Goal: Information Seeking & Learning: Compare options

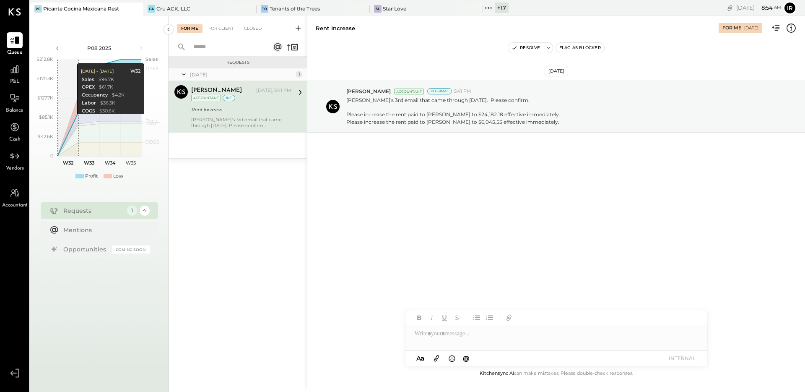
click at [490, 6] on icon at bounding box center [488, 8] width 11 height 11
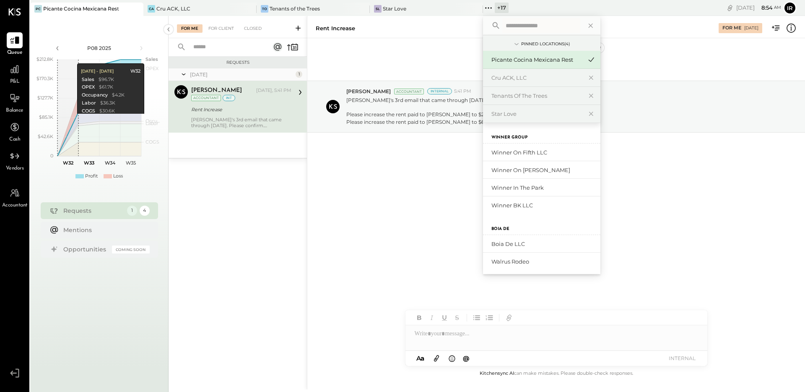
scroll to position [186, 0]
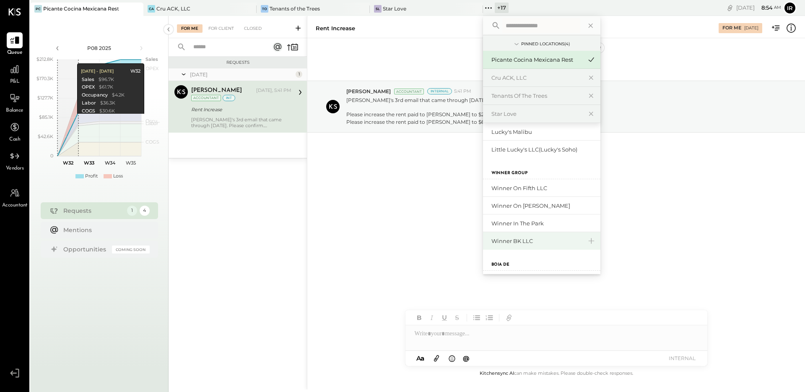
click at [523, 239] on div "Winner BK LLC" at bounding box center [536, 241] width 91 height 8
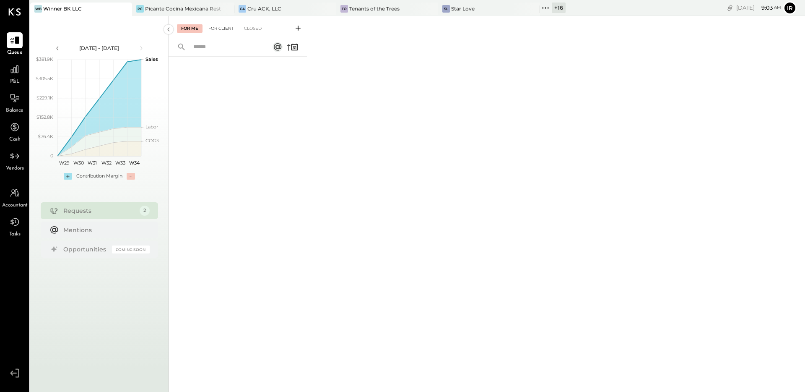
click at [213, 29] on div "For Client" at bounding box center [221, 28] width 34 height 8
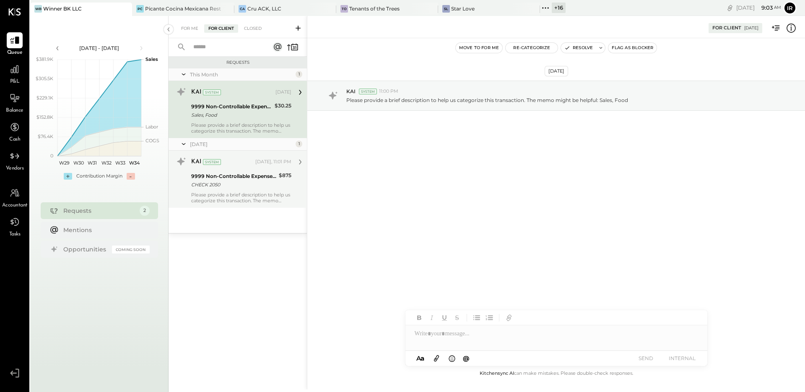
click at [267, 175] on div "9999 Non-Controllable Expenses:Other Income and Expenses:To Be Classified" at bounding box center [233, 176] width 85 height 8
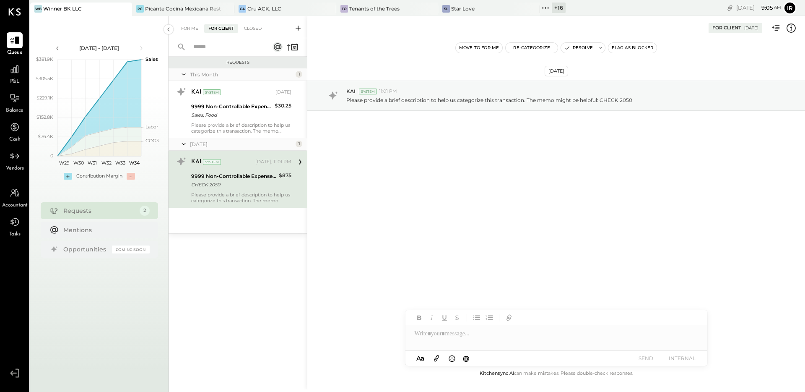
click at [437, 360] on icon at bounding box center [436, 358] width 9 height 10
click at [435, 358] on icon at bounding box center [436, 358] width 9 height 10
click at [420, 333] on icon at bounding box center [419, 334] width 5 height 2
click at [647, 357] on button "SEND" at bounding box center [646, 357] width 34 height 11
click at [464, 332] on div "Screenshot 2025-08-18 at 1.30.03 PM.png" at bounding box center [556, 335] width 288 height 18
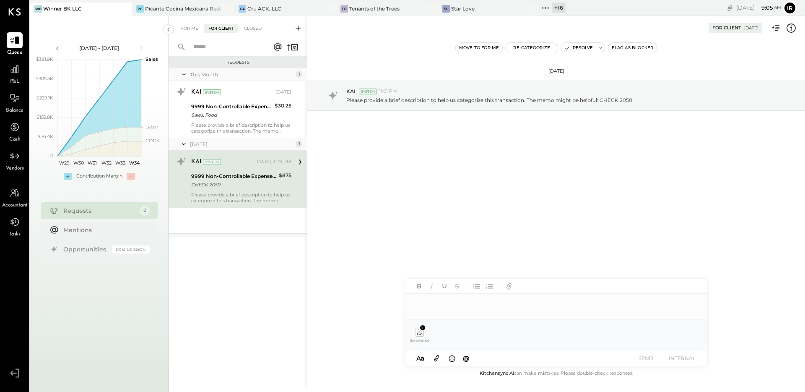
click at [444, 307] on div at bounding box center [556, 301] width 302 height 17
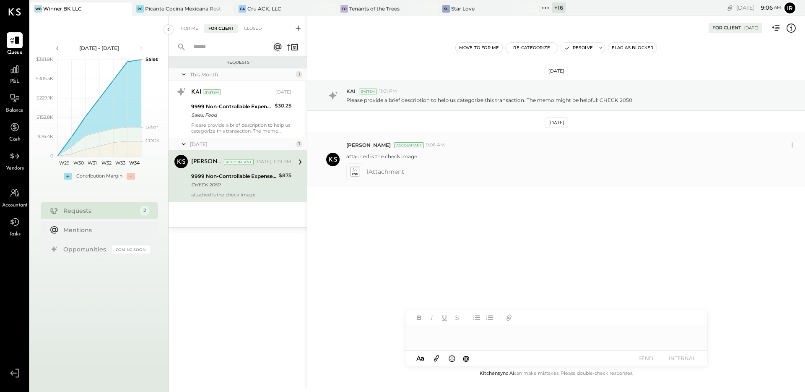
click at [355, 171] on icon at bounding box center [354, 172] width 9 height 10
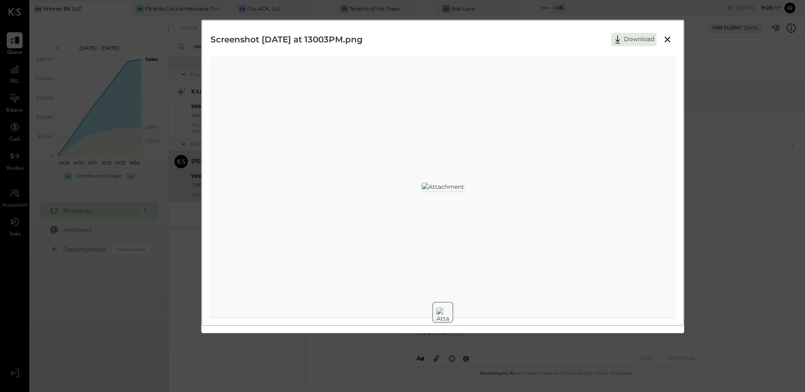
click at [668, 37] on icon at bounding box center [667, 39] width 10 height 10
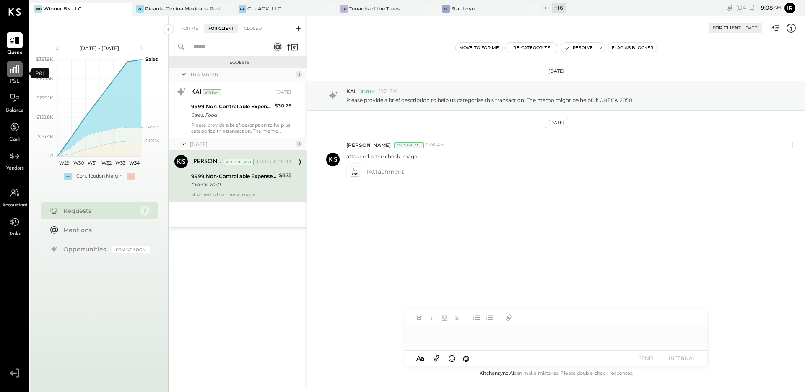
click at [15, 71] on icon at bounding box center [14, 69] width 8 height 8
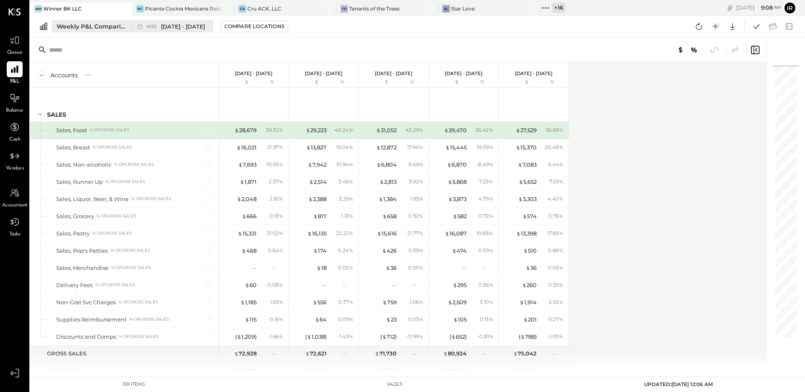
click at [73, 23] on div "Weekly P&L Comparison" at bounding box center [92, 26] width 70 height 8
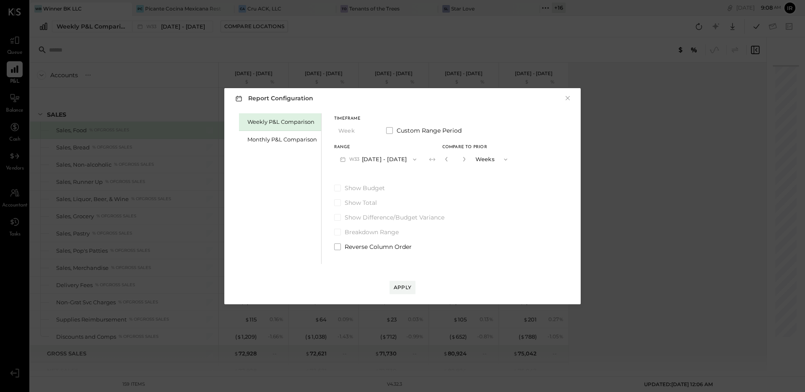
click at [265, 124] on div "Weekly P&L Comparison" at bounding box center [282, 122] width 70 height 8
click at [271, 125] on div "Weekly P&L Comparison" at bounding box center [280, 122] width 82 height 18
click at [380, 156] on button "W34 [DATE] - [DATE]" at bounding box center [378, 159] width 88 height 16
click at [451, 156] on div "Compare" at bounding box center [445, 158] width 27 height 7
click at [467, 159] on icon "button" at bounding box center [464, 158] width 5 height 5
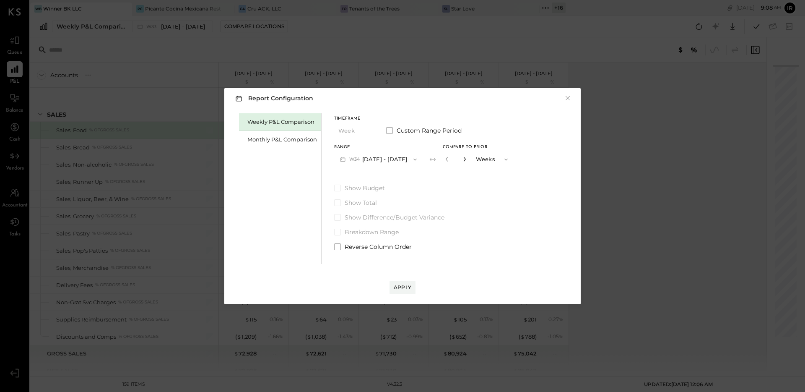
click at [467, 159] on icon "button" at bounding box center [464, 158] width 5 height 5
type input "*"
click at [407, 287] on div "Apply" at bounding box center [403, 286] width 18 height 7
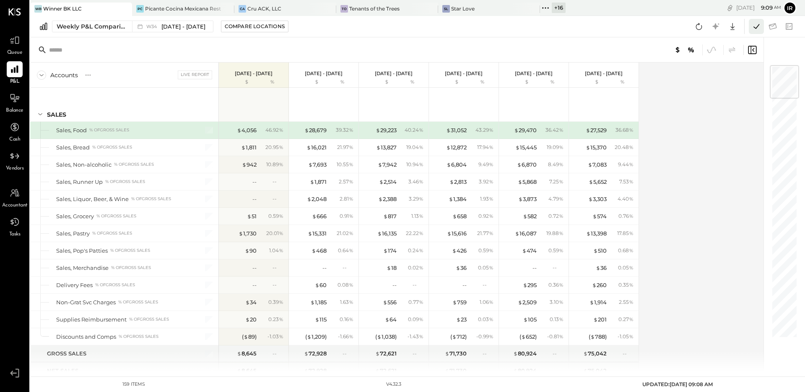
click at [759, 26] on icon at bounding box center [756, 26] width 11 height 11
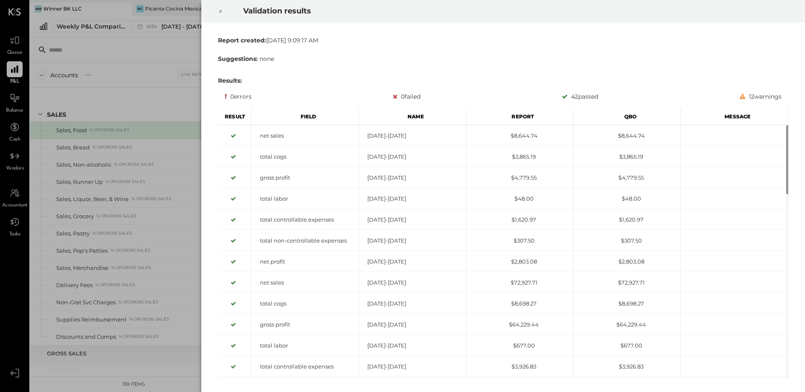
click at [222, 10] on icon at bounding box center [220, 11] width 5 height 10
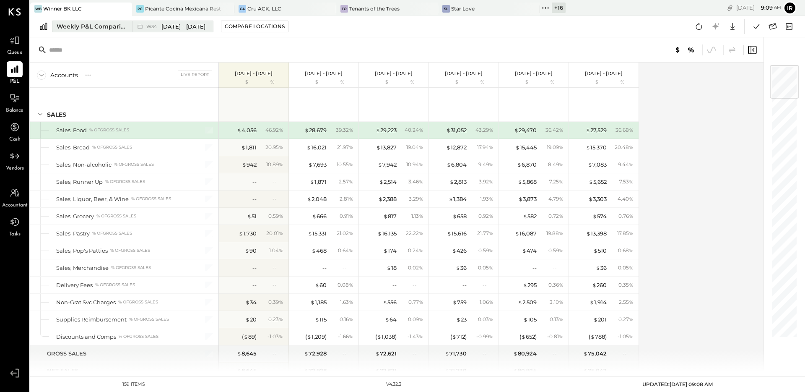
click at [97, 29] on div "Weekly P&L Comparison" at bounding box center [92, 26] width 70 height 8
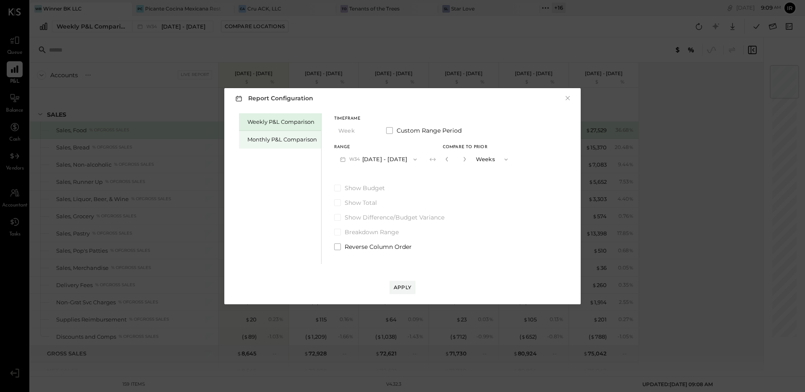
click at [275, 138] on div "Monthly P&L Comparison" at bounding box center [282, 139] width 70 height 8
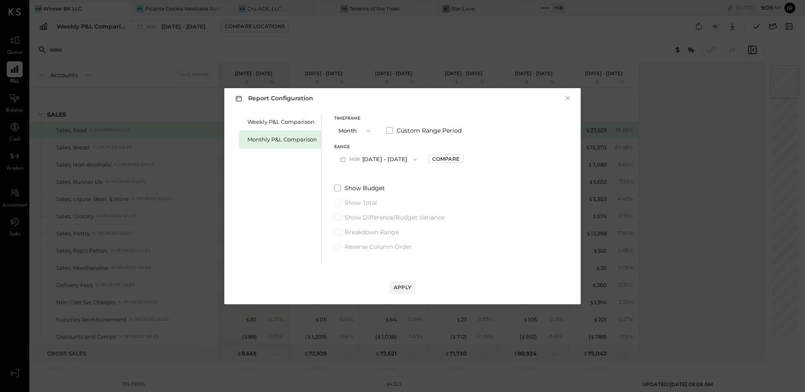
click at [381, 160] on button "M08 [DATE] - [DATE]" at bounding box center [378, 159] width 88 height 16
click at [386, 176] on span "[DATE] - [DATE]" at bounding box center [375, 177] width 40 height 7
click at [441, 157] on div "Compare" at bounding box center [445, 158] width 27 height 7
click at [463, 158] on icon "button" at bounding box center [464, 159] width 2 height 5
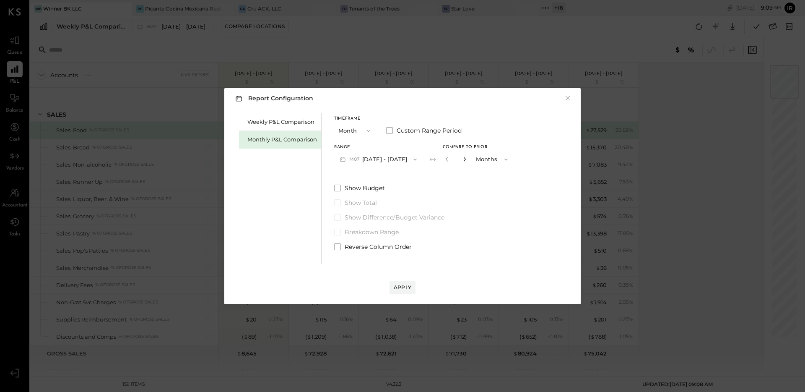
click at [463, 158] on icon "button" at bounding box center [464, 159] width 2 height 5
type input "*"
click at [399, 286] on div "Apply" at bounding box center [403, 286] width 18 height 7
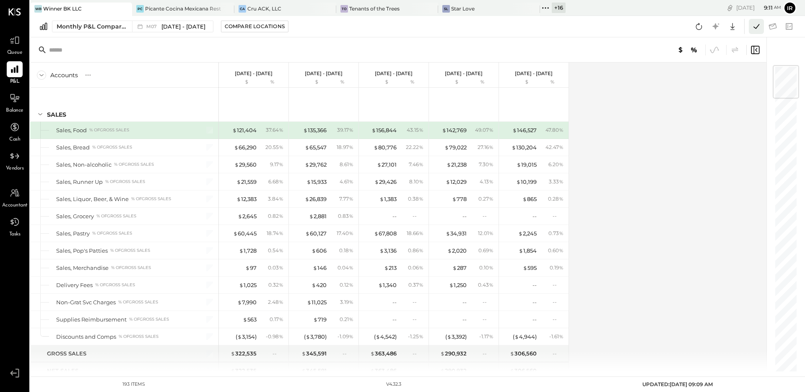
click at [755, 27] on icon at bounding box center [756, 26] width 11 height 11
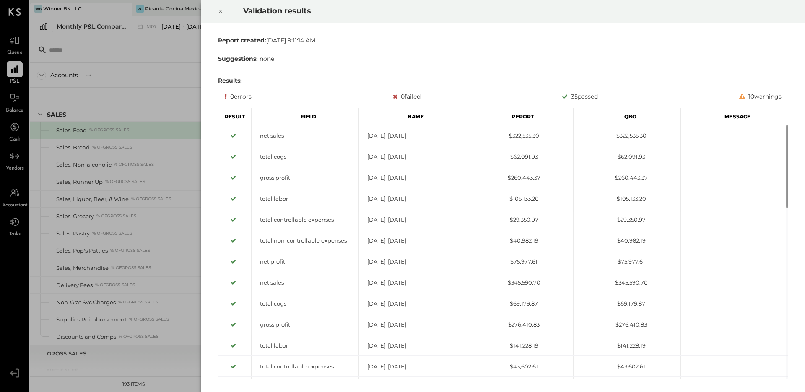
click at [222, 10] on icon at bounding box center [220, 11] width 5 height 10
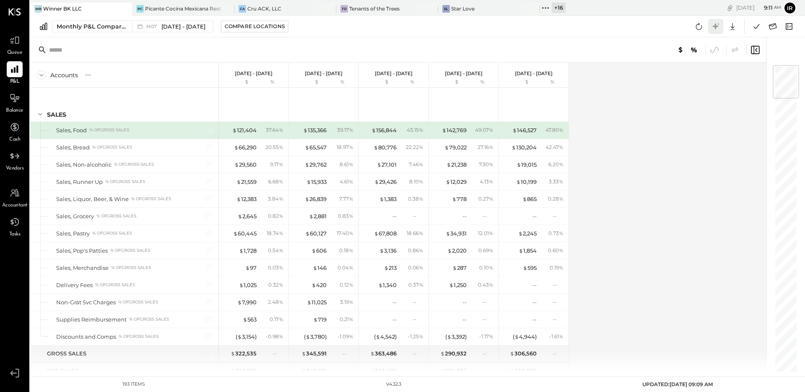
click at [713, 29] on icon at bounding box center [715, 26] width 11 height 11
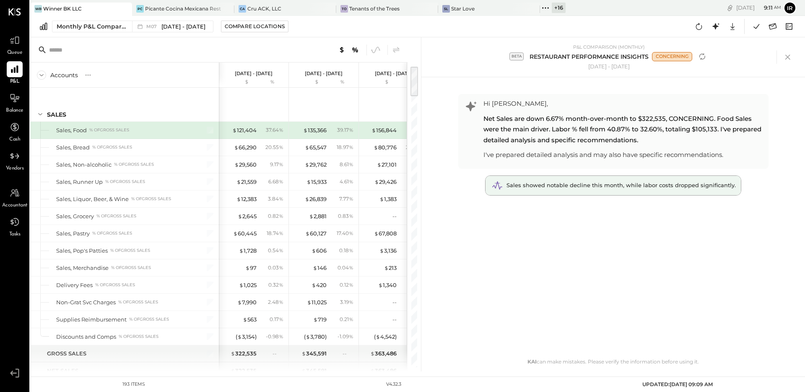
click at [539, 187] on span "Sales showed notable decline this month, while labor costs dropped significantl…" at bounding box center [620, 185] width 229 height 7
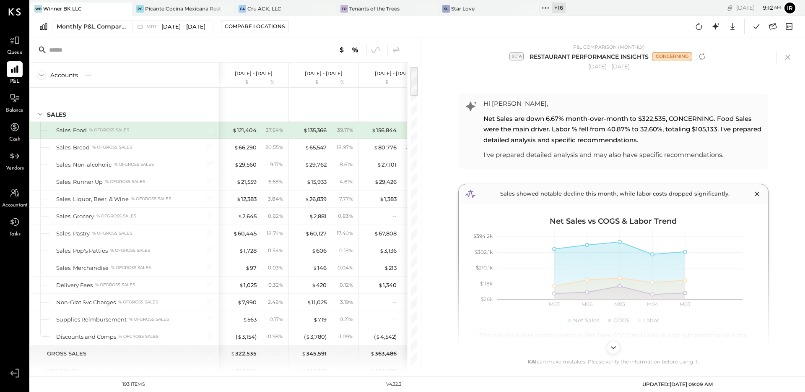
click at [195, 47] on div at bounding box center [218, 49] width 377 height 25
click at [786, 57] on icon at bounding box center [787, 56] width 5 height 5
click at [786, 57] on div "P&L COMPARISON (MONTHLY) beta RESTAURANT PERFORMANCE INSIGHTS CONCERNING [DATE]…" at bounding box center [613, 204] width 384 height 334
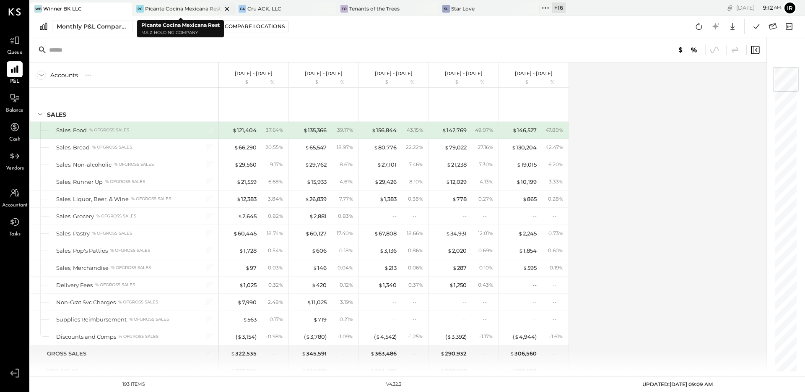
click at [127, 8] on icon at bounding box center [125, 9] width 4 height 4
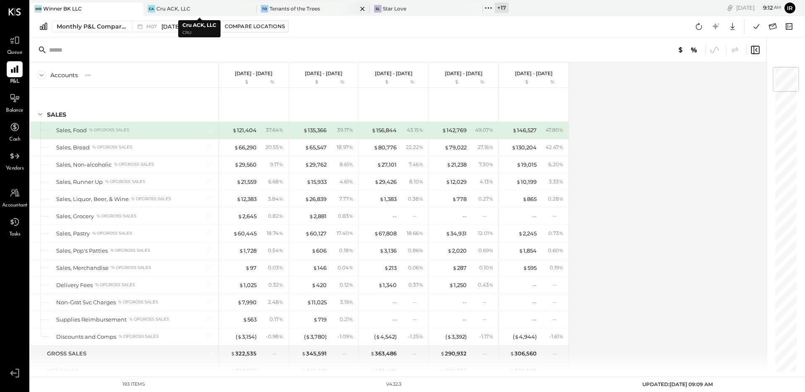
click at [249, 8] on icon at bounding box center [249, 9] width 10 height 10
click at [249, 9] on icon at bounding box center [249, 9] width 10 height 10
click at [152, 8] on icon at bounding box center [148, 8] width 11 height 11
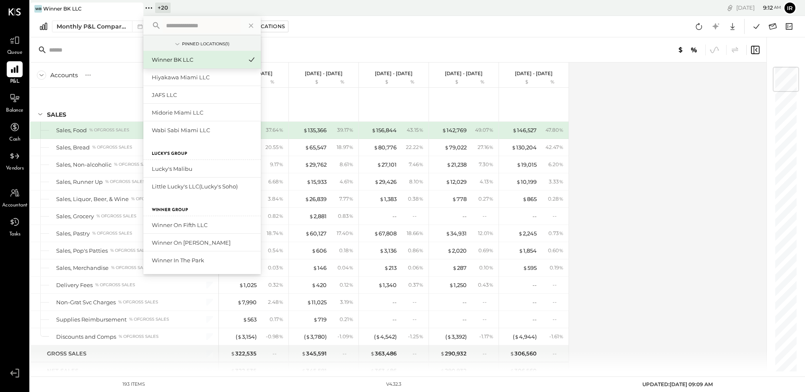
scroll to position [203, 0]
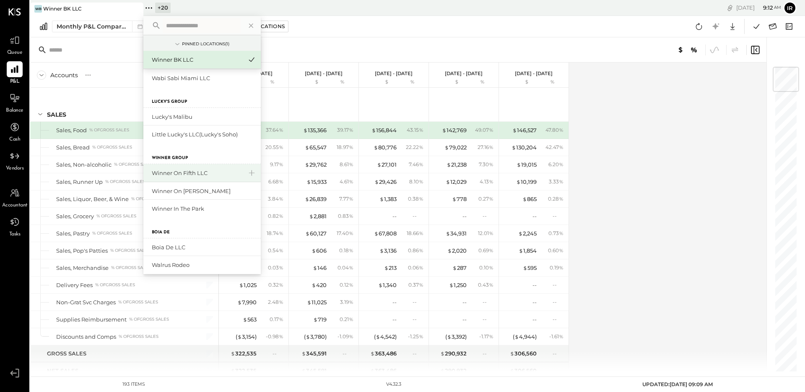
click at [190, 172] on div "Winner on Fifth LLC" at bounding box center [197, 173] width 91 height 8
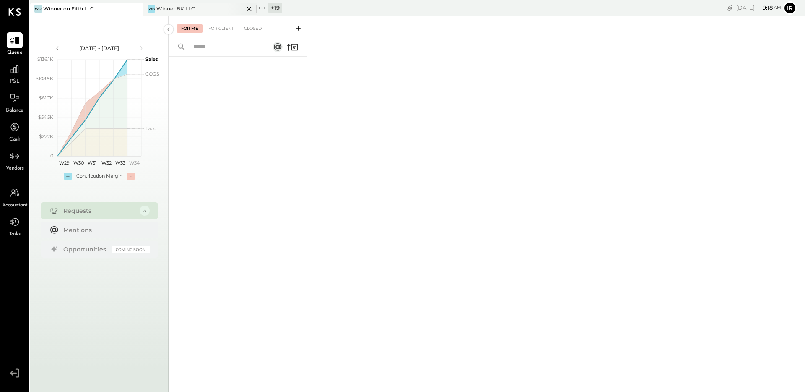
click at [187, 6] on div "Winner BK LLC" at bounding box center [175, 8] width 39 height 7
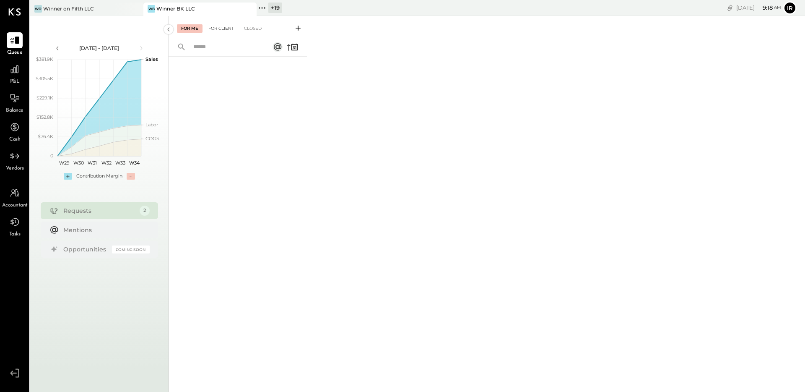
click at [223, 28] on div "For Client" at bounding box center [221, 28] width 34 height 8
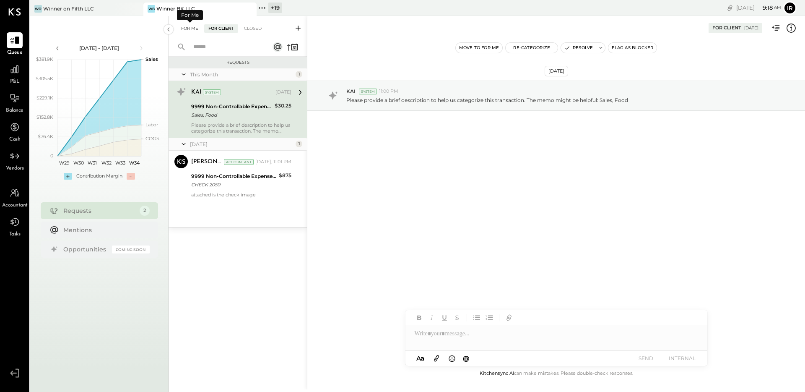
click at [189, 27] on div "For Me" at bounding box center [190, 28] width 26 height 8
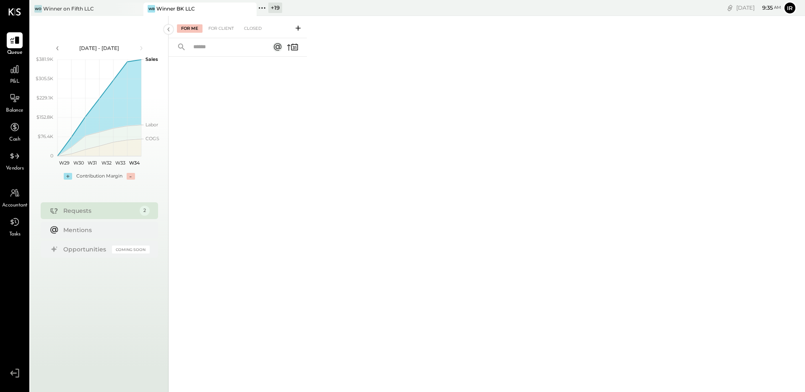
click at [262, 10] on icon at bounding box center [262, 8] width 11 height 11
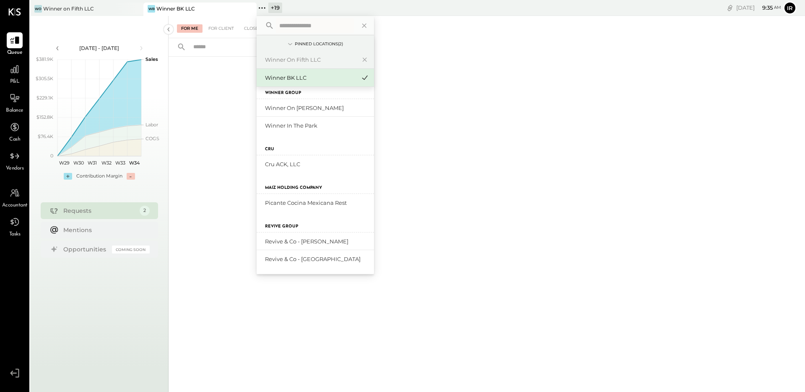
scroll to position [337, 0]
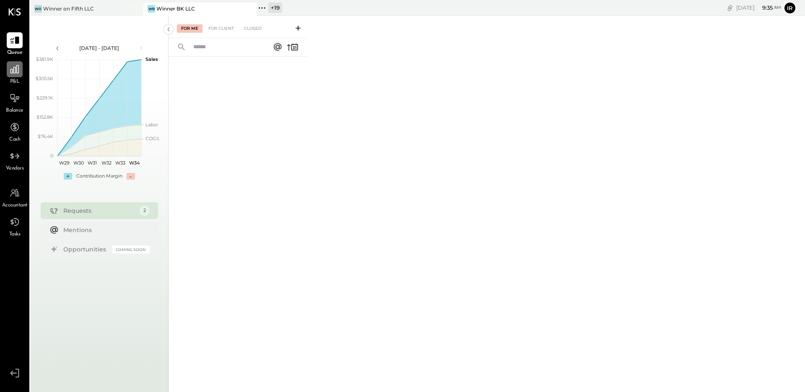
click at [12, 74] on icon at bounding box center [14, 69] width 11 height 11
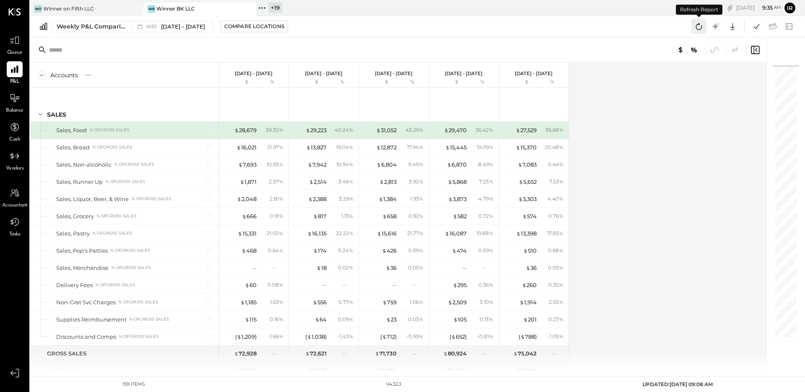
click at [696, 27] on icon at bounding box center [699, 26] width 6 height 7
click at [698, 29] on icon at bounding box center [698, 26] width 11 height 11
click at [753, 26] on icon at bounding box center [756, 26] width 11 height 11
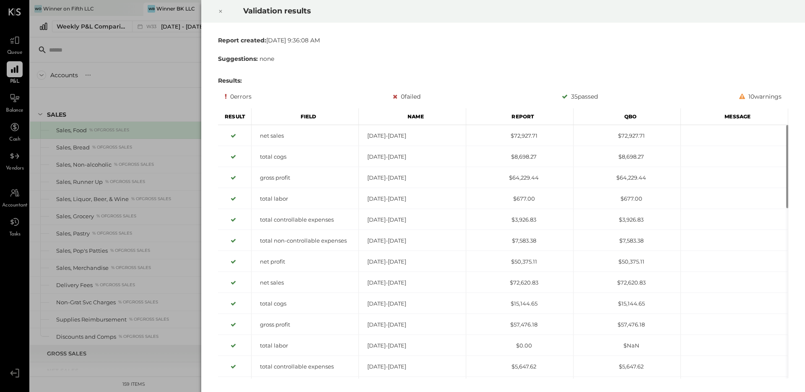
click at [223, 12] on div at bounding box center [220, 11] width 18 height 23
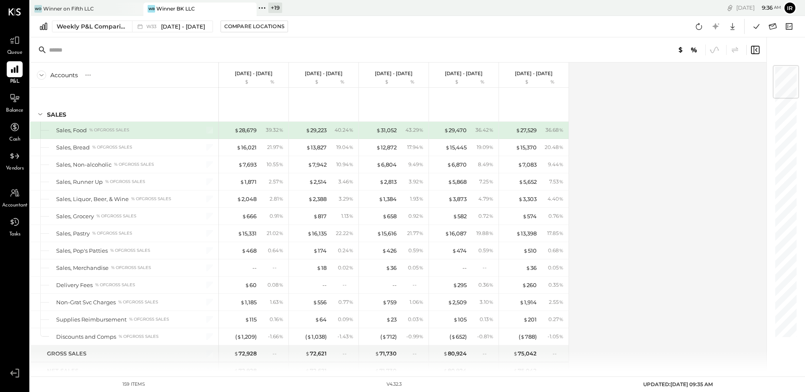
click at [88, 18] on div "Weekly P&L Comparison W33 [DATE] - [DATE] Compare Locations Google Sheets Excel" at bounding box center [417, 26] width 775 height 21
click at [82, 28] on div "Weekly P&L Comparison" at bounding box center [92, 26] width 70 height 8
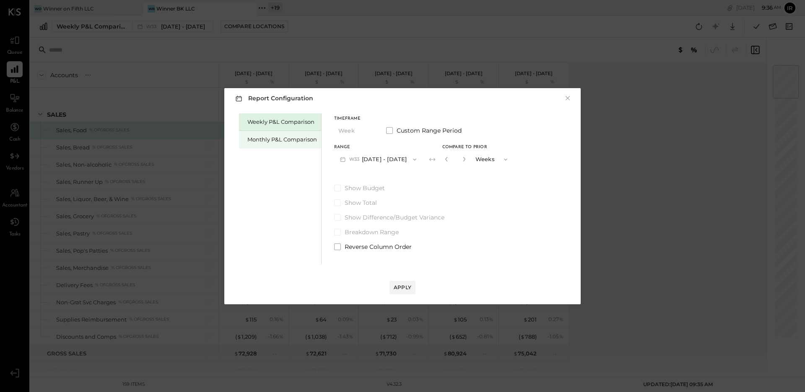
click at [277, 133] on div "Monthly P&L Comparison" at bounding box center [280, 140] width 82 height 18
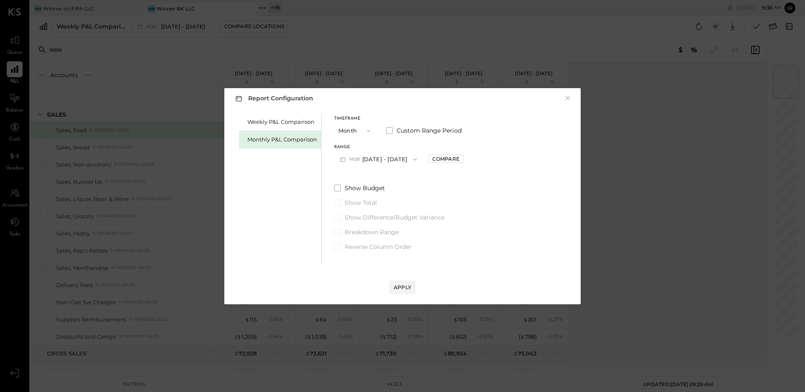
click at [381, 158] on button "M08 [DATE] - [DATE]" at bounding box center [378, 159] width 88 height 16
click at [385, 177] on span "[DATE] - [DATE]" at bounding box center [375, 177] width 40 height 7
click at [432, 156] on div "Compare" at bounding box center [445, 158] width 27 height 7
click at [462, 157] on icon "button" at bounding box center [464, 158] width 5 height 5
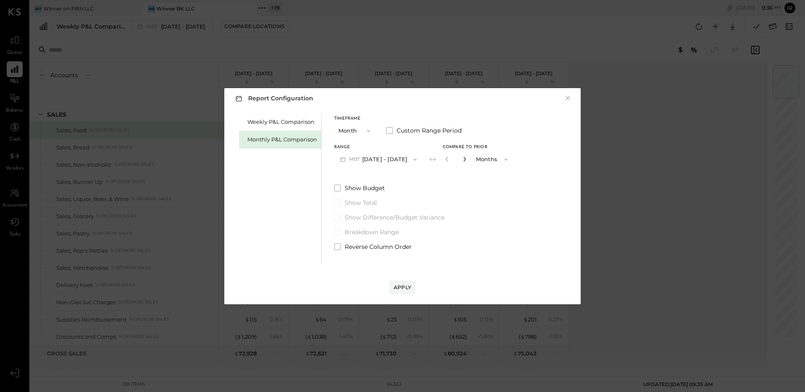
click at [462, 157] on icon "button" at bounding box center [464, 158] width 5 height 5
type input "*"
click at [404, 286] on div "Apply" at bounding box center [403, 286] width 18 height 7
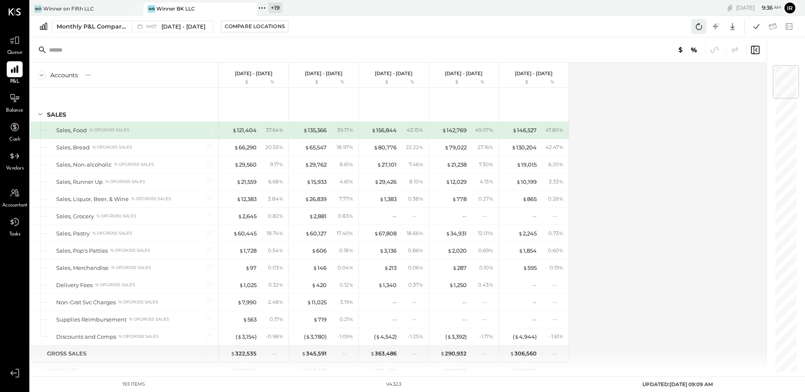
click at [696, 23] on icon at bounding box center [698, 26] width 11 height 11
click at [757, 29] on icon at bounding box center [756, 26] width 11 height 11
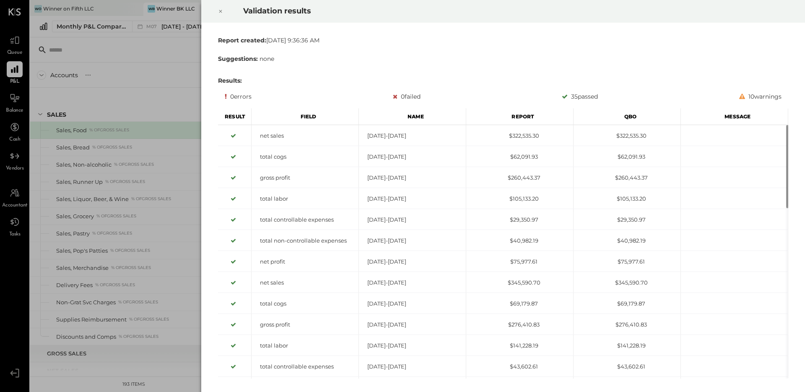
click at [222, 11] on icon at bounding box center [220, 11] width 5 height 10
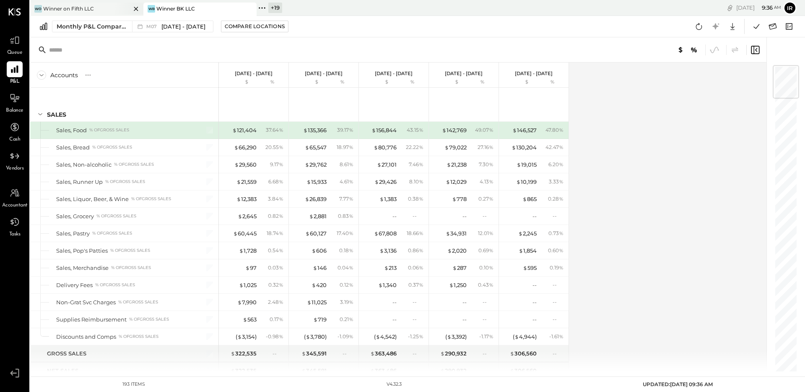
click at [92, 10] on div "Winner on Fifth LLC" at bounding box center [68, 8] width 51 height 7
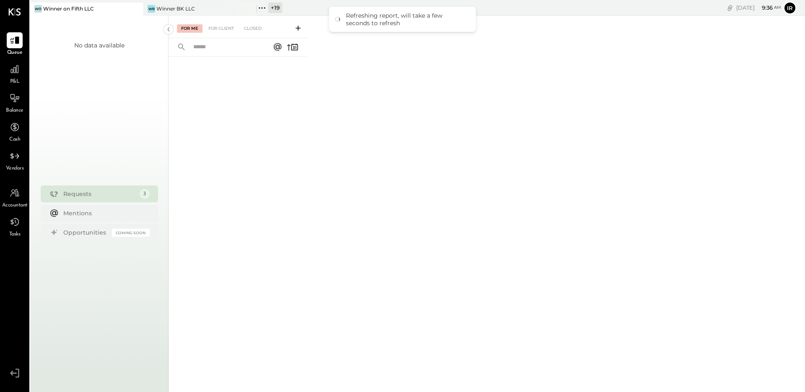
click at [23, 69] on div "P&L" at bounding box center [15, 73] width 24 height 24
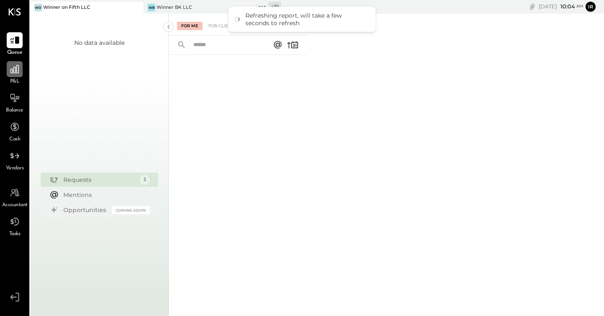
click at [15, 75] on div at bounding box center [15, 69] width 16 height 16
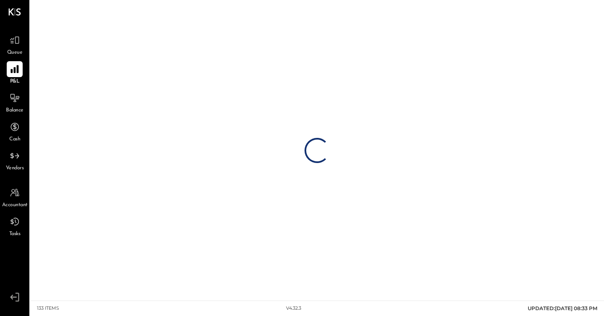
click at [12, 72] on icon at bounding box center [14, 69] width 8 height 8
click at [16, 74] on icon at bounding box center [14, 69] width 11 height 11
click at [8, 41] on div at bounding box center [15, 40] width 16 height 16
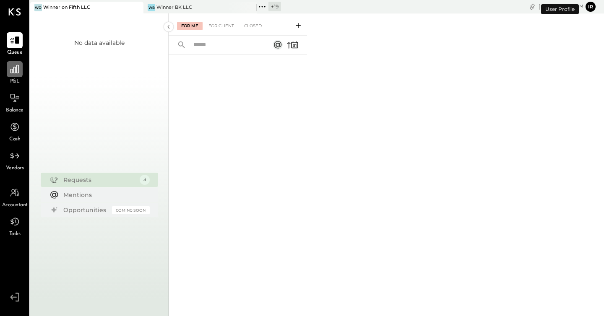
click at [11, 73] on icon at bounding box center [14, 69] width 11 height 11
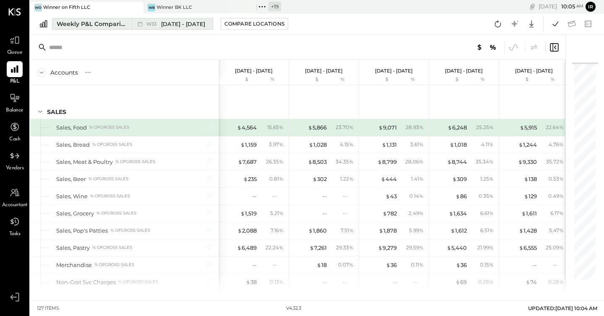
click at [86, 26] on div "Weekly P&L Comparison.2" at bounding box center [92, 24] width 70 height 8
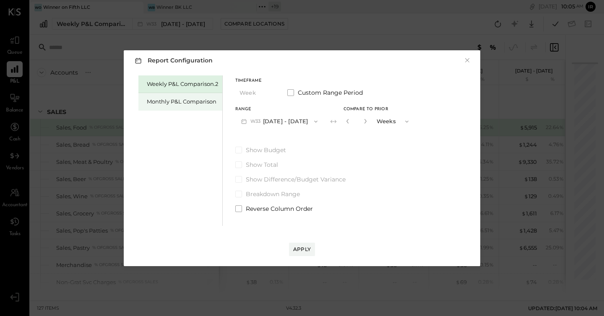
click at [170, 101] on div "Monthly P&L Comparison" at bounding box center [182, 102] width 71 height 8
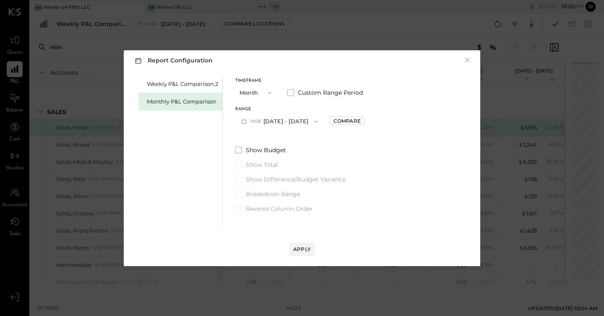
click at [272, 119] on button "M08 [DATE] - [DATE]" at bounding box center [279, 122] width 88 height 16
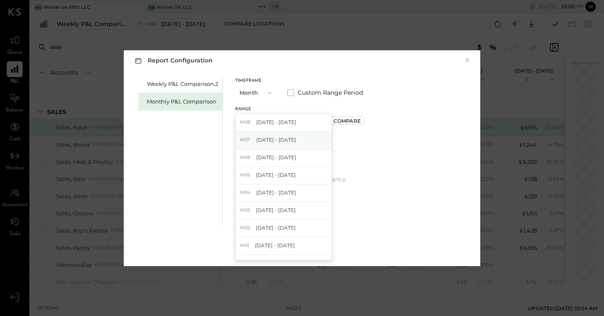
click at [279, 137] on span "[DATE] - [DATE]" at bounding box center [276, 139] width 40 height 7
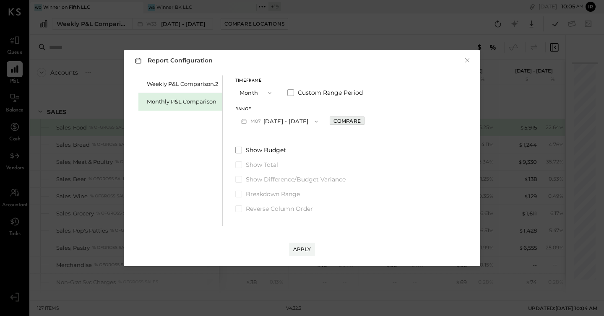
click at [344, 121] on div "Compare" at bounding box center [346, 120] width 27 height 7
click at [363, 122] on icon "button" at bounding box center [365, 121] width 5 height 5
type input "*"
click at [310, 247] on div "Apply" at bounding box center [302, 249] width 18 height 7
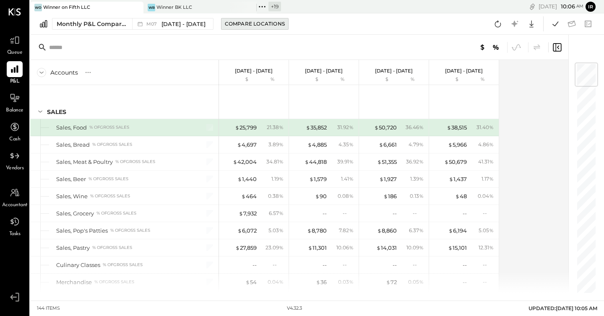
click at [228, 22] on div "Compare Locations" at bounding box center [255, 23] width 60 height 7
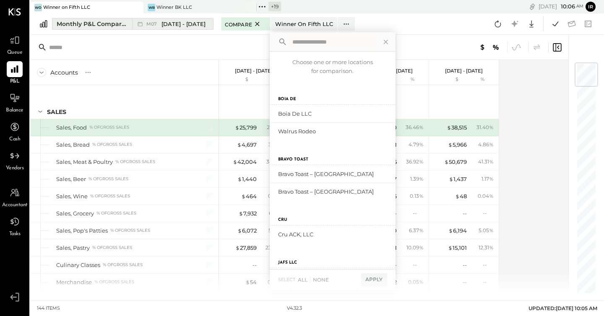
click at [171, 26] on span "[DATE] - [DATE]" at bounding box center [183, 24] width 44 height 8
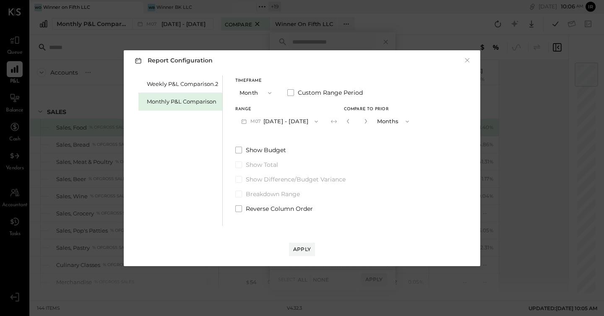
click at [253, 94] on button "Month" at bounding box center [256, 93] width 42 height 16
click at [293, 91] on label "Custom Range Period" at bounding box center [324, 92] width 75 height 8
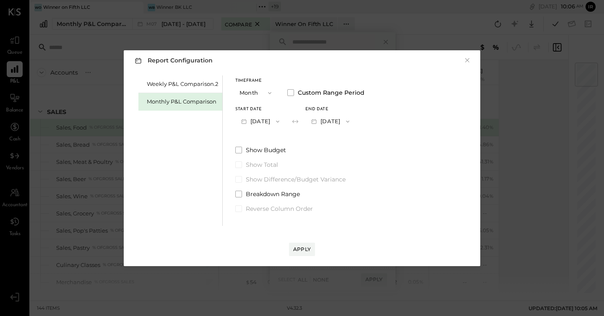
click at [264, 122] on button "Jul 1, 2025" at bounding box center [260, 122] width 50 height 16
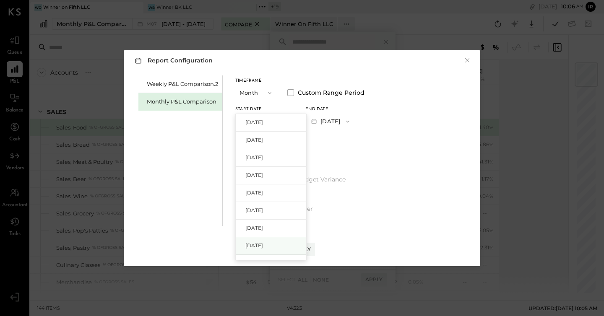
click at [263, 244] on span "Jan 1, 2025" at bounding box center [254, 245] width 18 height 7
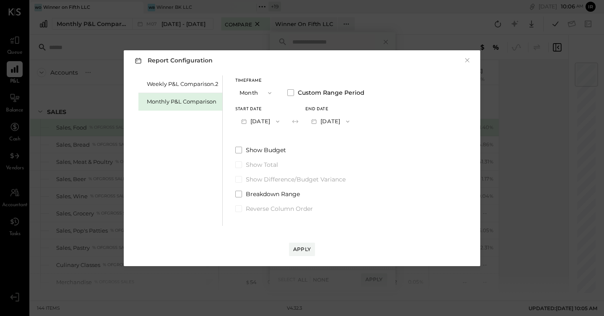
click at [355, 122] on button "Jan 31, 2025" at bounding box center [330, 122] width 50 height 16
click at [333, 154] on span "Jun 30, 2025" at bounding box center [324, 157] width 18 height 7
click at [307, 241] on div "Apply" at bounding box center [302, 241] width 340 height 30
click at [293, 249] on button "Apply" at bounding box center [302, 249] width 26 height 13
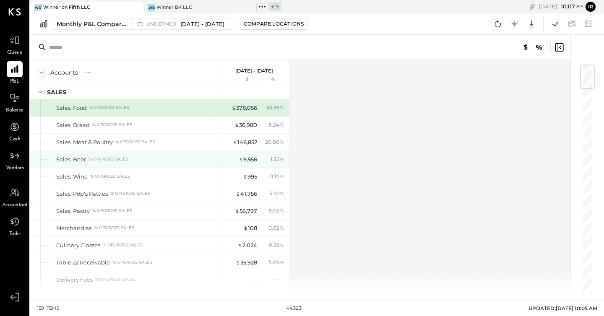
scroll to position [19, 0]
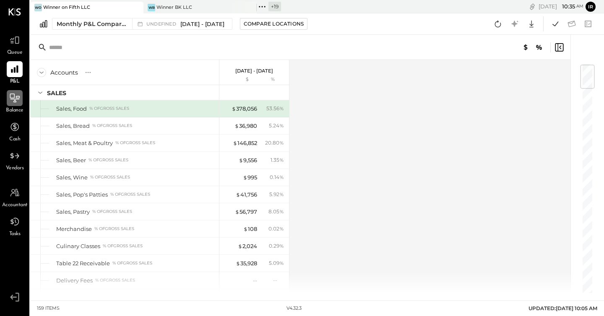
click at [12, 95] on icon at bounding box center [14, 98] width 11 height 11
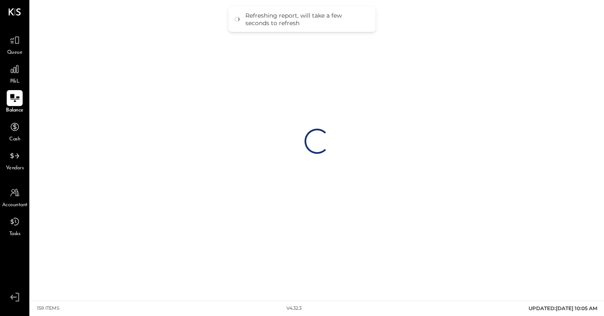
click at [163, 24] on div "Loading…" at bounding box center [316, 141] width 573 height 283
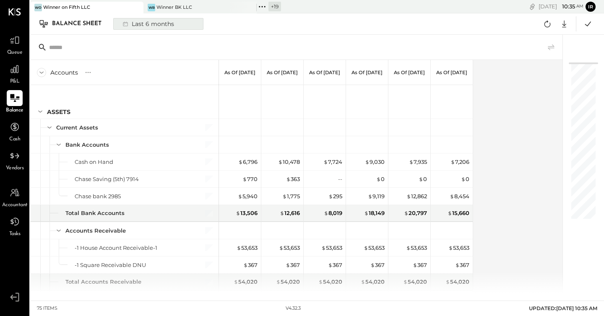
click at [155, 25] on div "Last 6 months" at bounding box center [148, 23] width 60 height 11
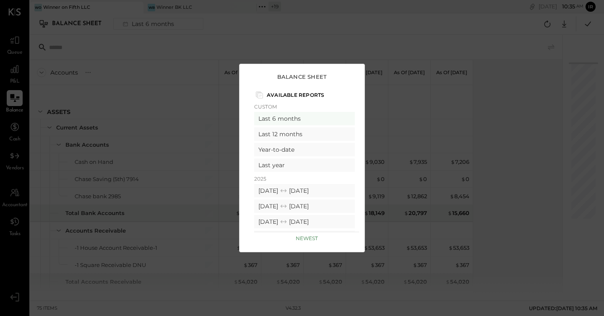
click at [341, 76] on div "Balance Sheet" at bounding box center [302, 77] width 108 height 8
click at [298, 44] on div "Balance Sheet Available Reports Custom Last 6 months Last 12 months Year-to-dat…" at bounding box center [302, 158] width 604 height 316
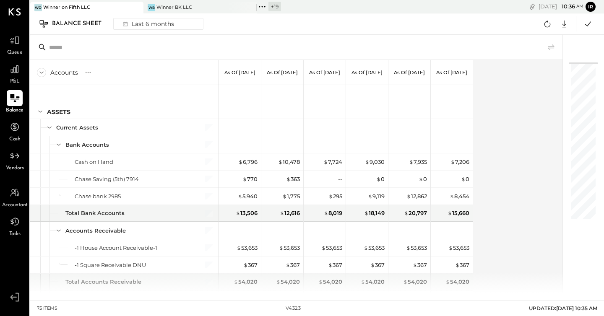
click at [75, 24] on div "Balance Sheet" at bounding box center [81, 23] width 58 height 13
click at [86, 70] on icon at bounding box center [88, 72] width 8 height 8
click at [241, 50] on div at bounding box center [296, 47] width 532 height 25
click at [174, 20] on div "Last 6 months" at bounding box center [148, 23] width 60 height 11
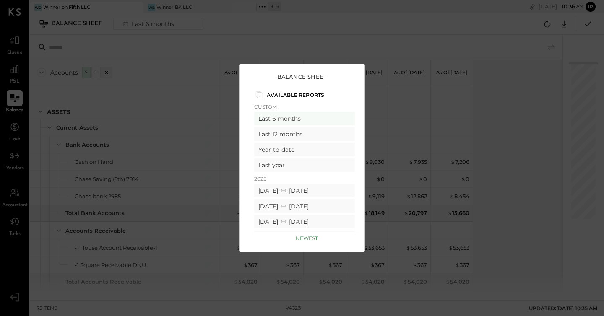
click at [292, 29] on div "Balance Sheet Available Reports Custom Last 6 months Last 12 months Year-to-dat…" at bounding box center [302, 158] width 604 height 316
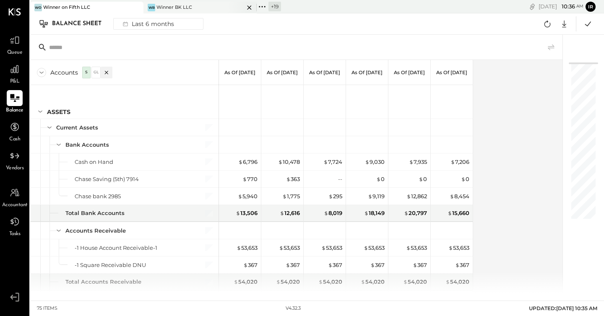
click at [205, 4] on div "WB Winner BK LLC" at bounding box center [193, 8] width 101 height 8
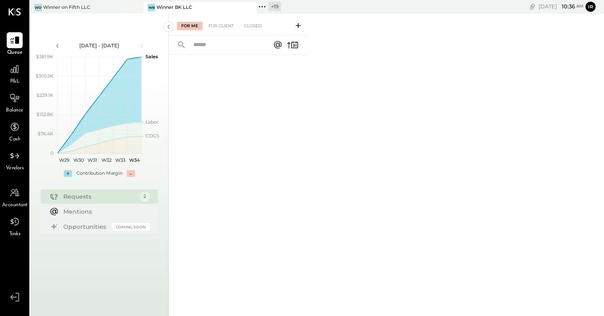
click at [13, 106] on div "Balance" at bounding box center [15, 102] width 18 height 24
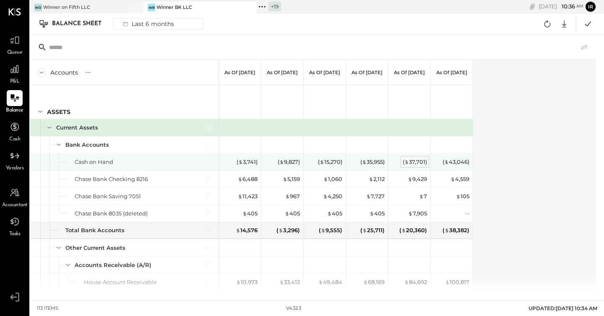
click at [415, 163] on div "( $ 37,701 )" at bounding box center [414, 162] width 24 height 8
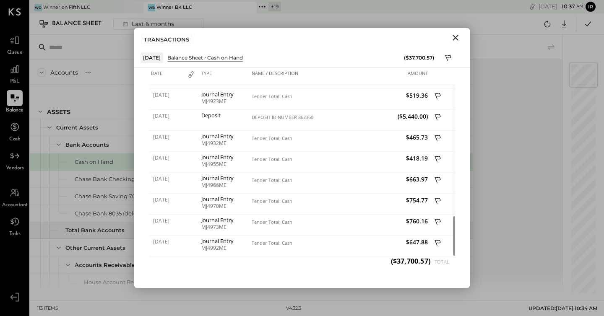
click at [454, 36] on icon "Close" at bounding box center [455, 38] width 6 height 6
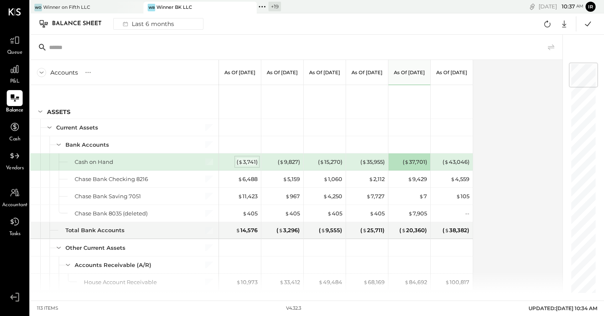
click at [248, 164] on div "( $ 3,741 )" at bounding box center [246, 162] width 21 height 8
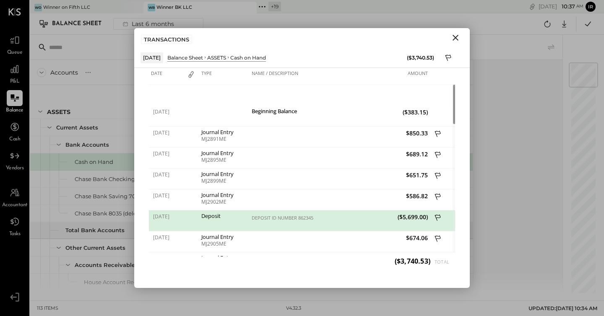
click at [455, 40] on icon "Close" at bounding box center [455, 38] width 10 height 10
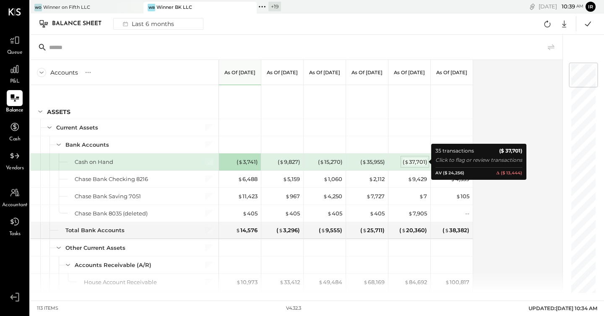
click at [415, 160] on div "( $ 37,701 )" at bounding box center [414, 162] width 24 height 8
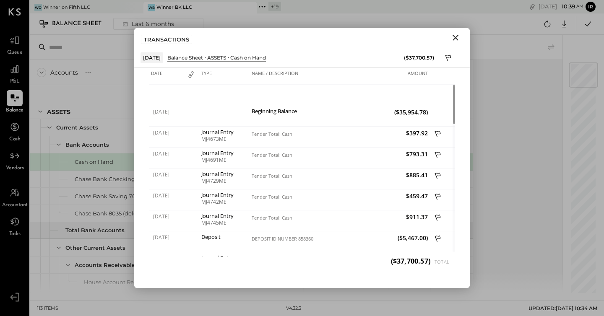
click at [497, 130] on div "Accounts S GL As of Feb 28th 2025 As of Mar 31st 2025 As of Apr 30th 2025 As of…" at bounding box center [296, 176] width 533 height 233
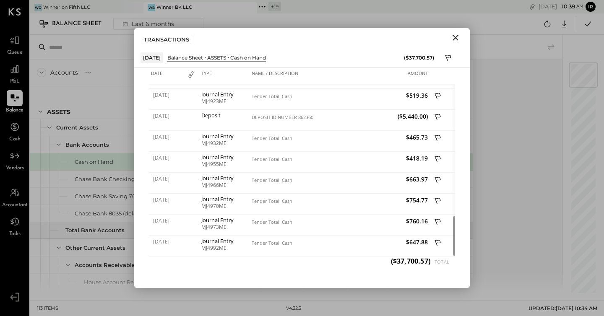
click at [454, 40] on icon "Close" at bounding box center [455, 38] width 10 height 10
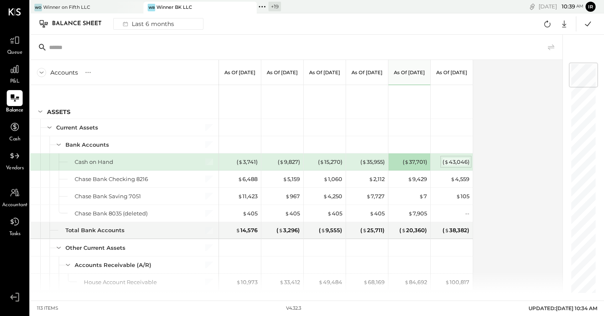
click at [451, 159] on div "( $ 43,046 )" at bounding box center [455, 162] width 27 height 8
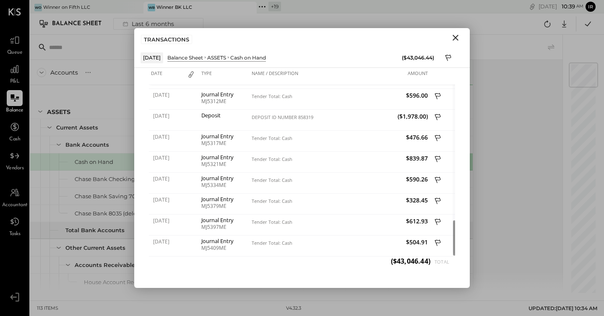
click at [453, 38] on icon "Close" at bounding box center [455, 38] width 10 height 10
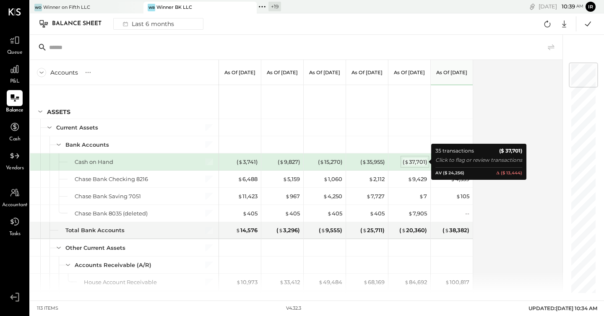
click at [412, 160] on div "( $ 37,701 )" at bounding box center [414, 162] width 24 height 8
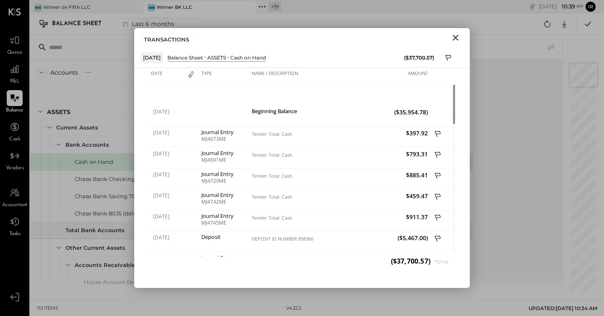
click at [454, 38] on icon "Close" at bounding box center [455, 38] width 6 height 6
